Goal: Information Seeking & Learning: Learn about a topic

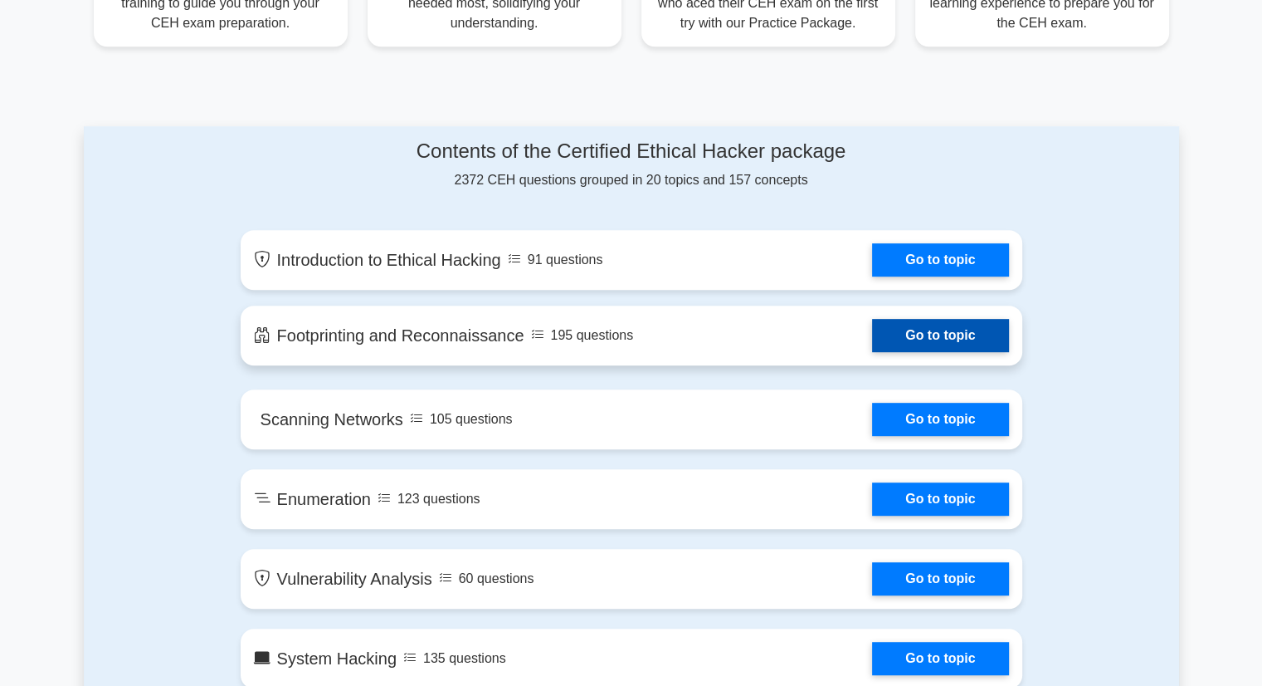
scroll to position [913, 0]
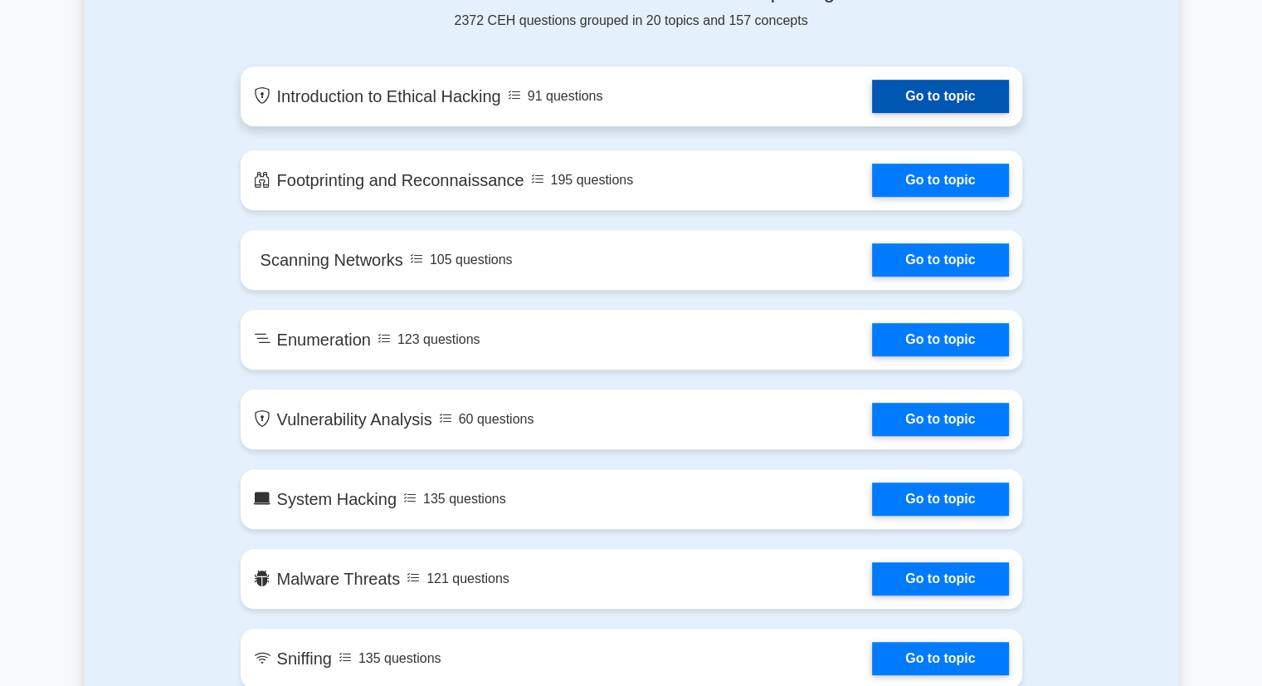
click at [910, 100] on link "Go to topic" at bounding box center [940, 96] width 136 height 33
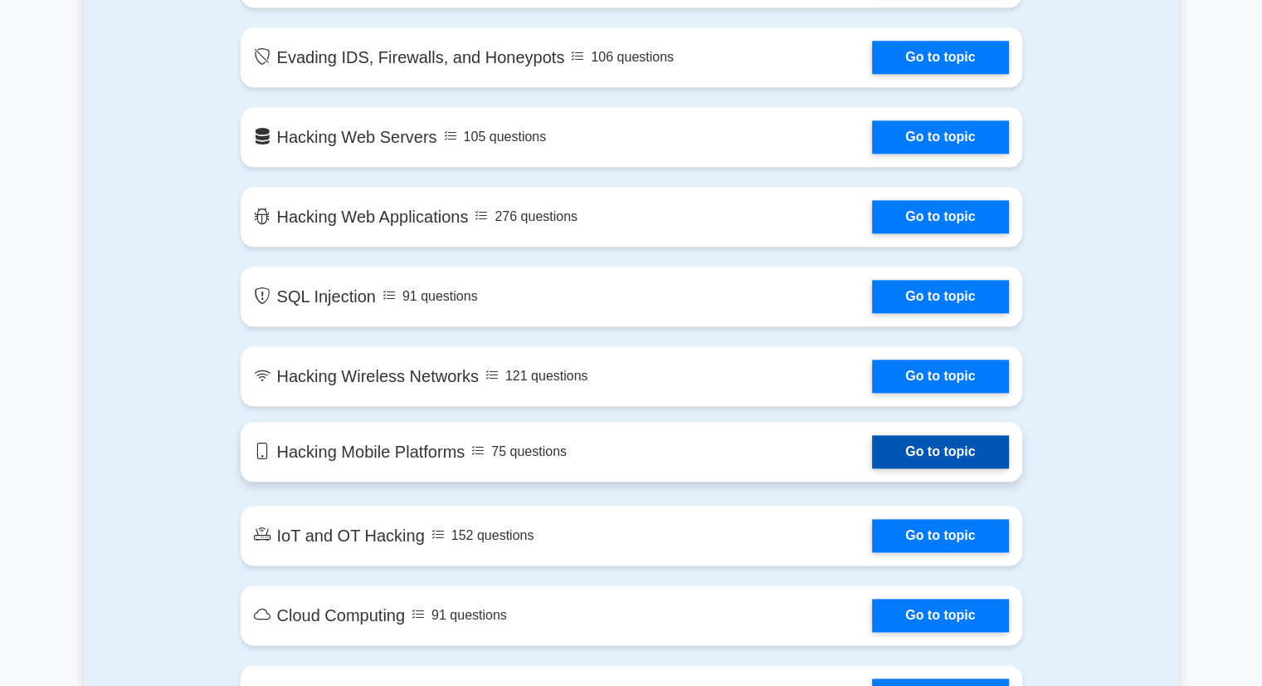
scroll to position [1826, 0]
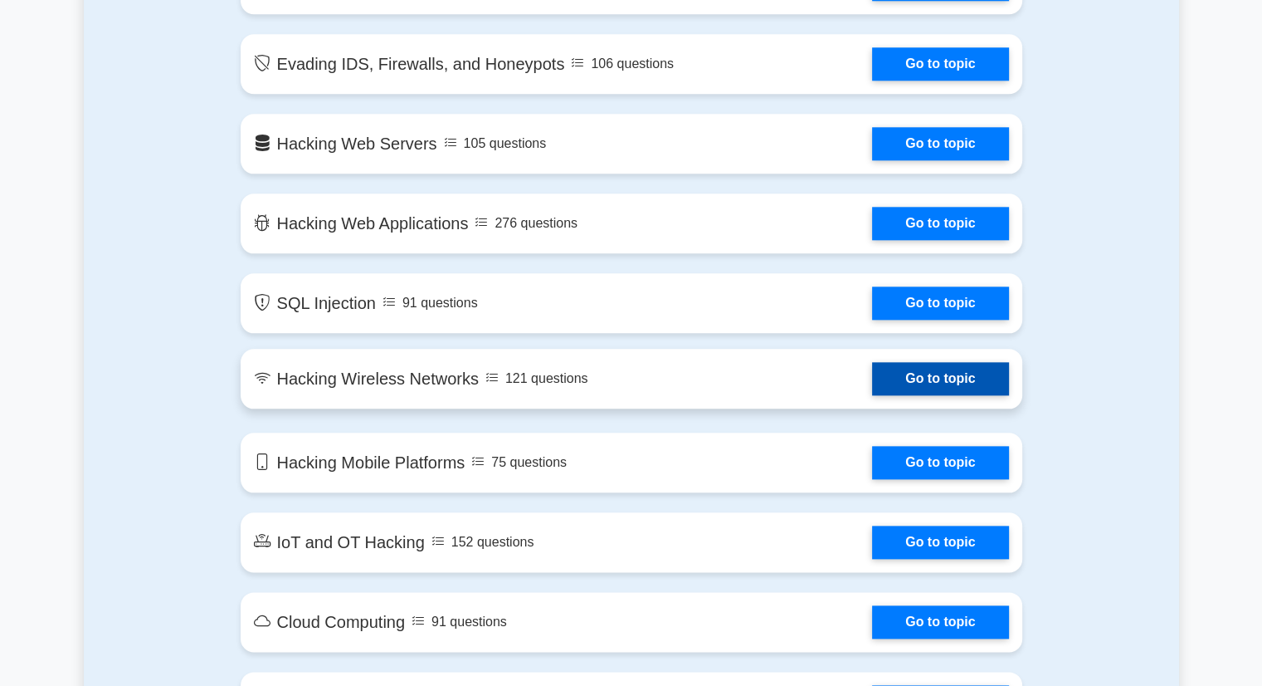
click at [872, 388] on link "Go to topic" at bounding box center [940, 378] width 136 height 33
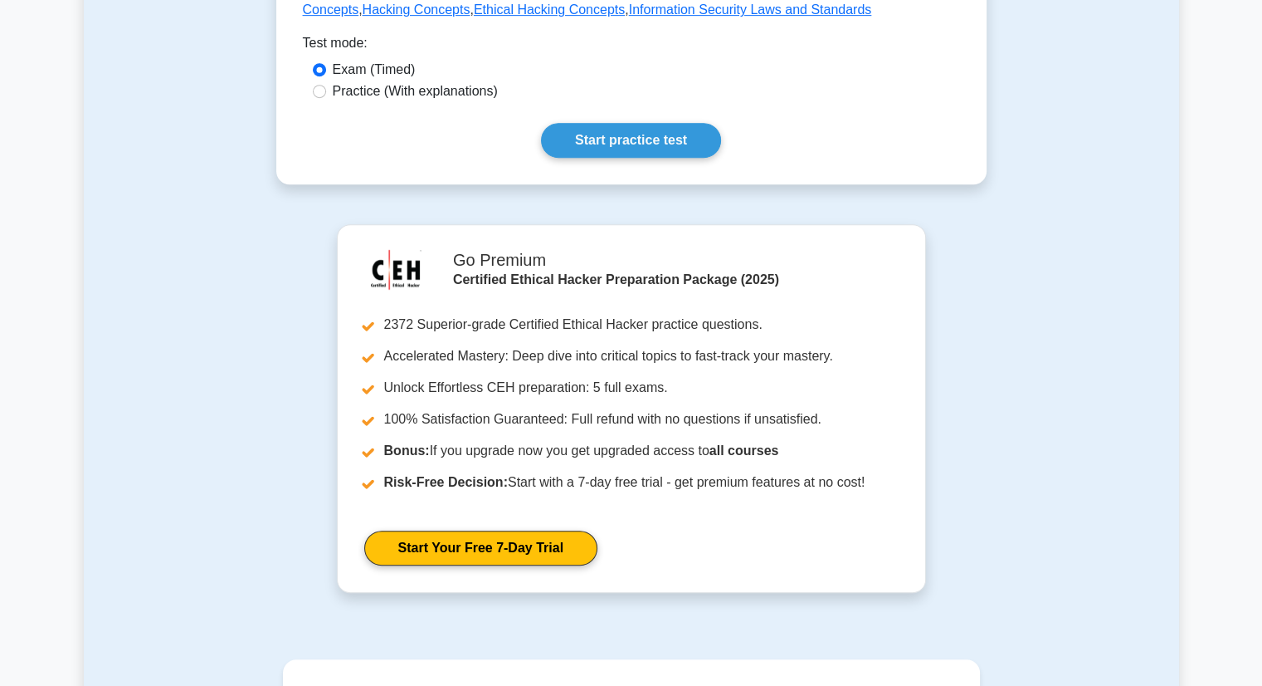
scroll to position [996, 0]
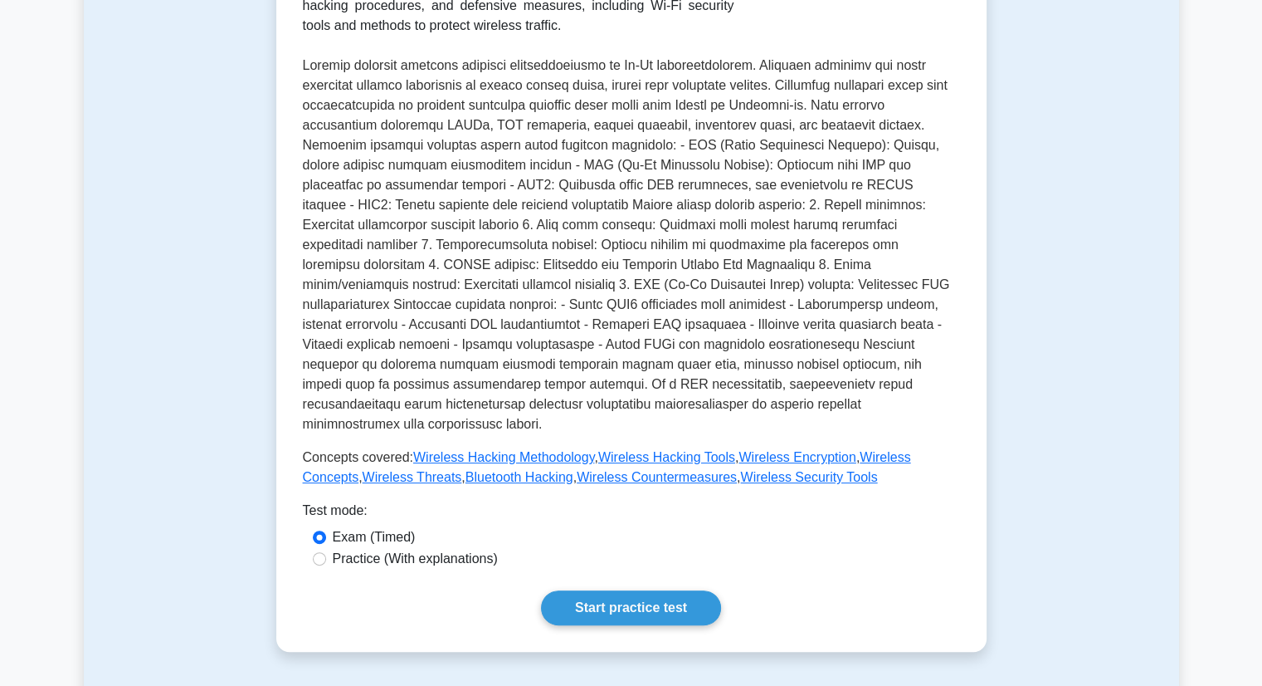
scroll to position [498, 0]
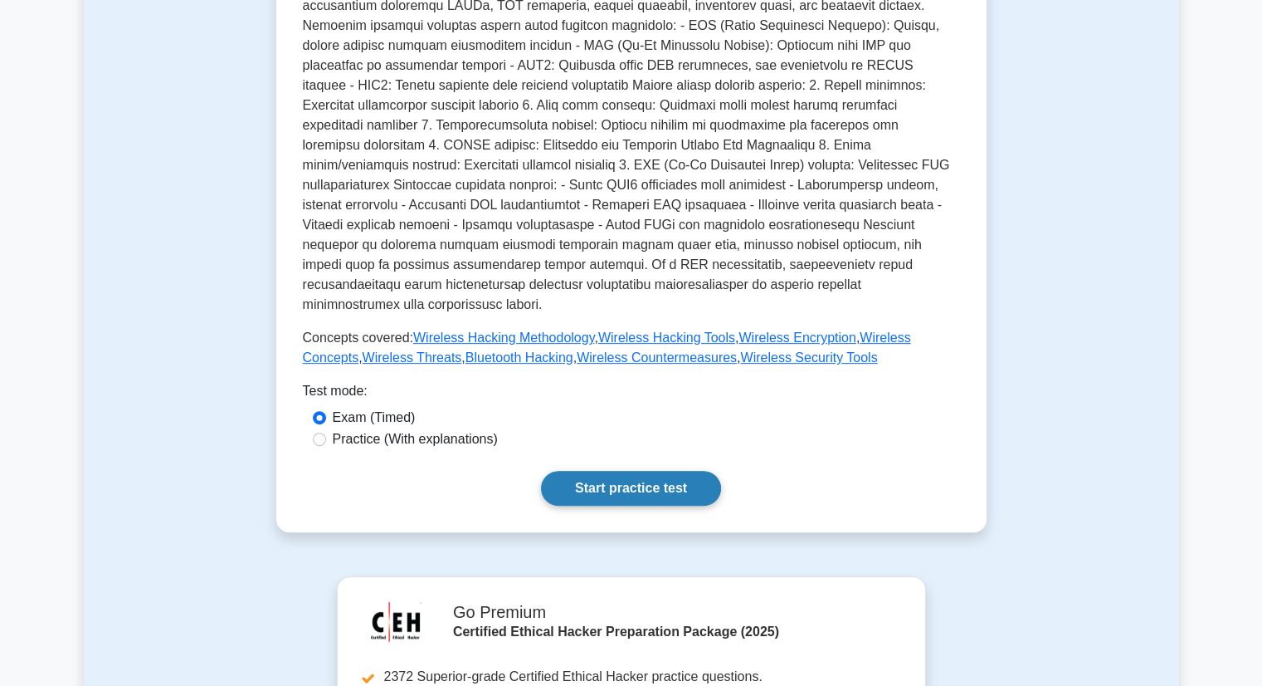
click at [637, 472] on link "Start practice test" at bounding box center [631, 488] width 180 height 35
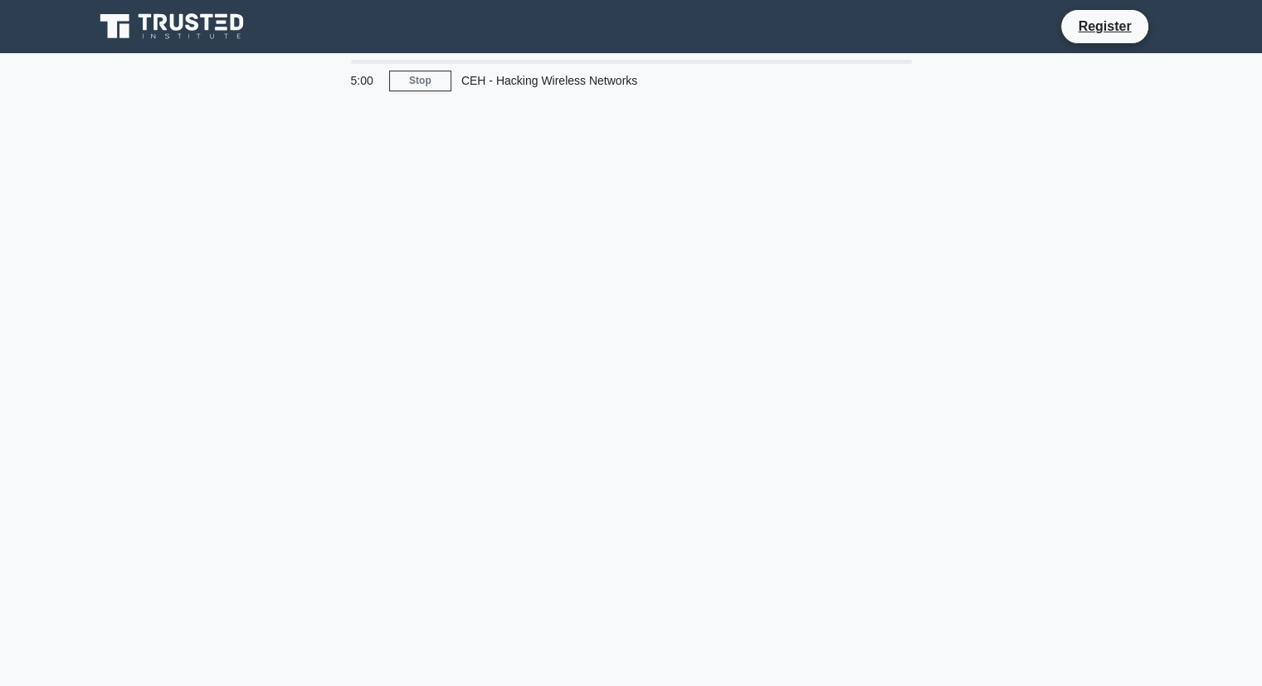
scroll to position [282, 0]
